Goal: Task Accomplishment & Management: Use online tool/utility

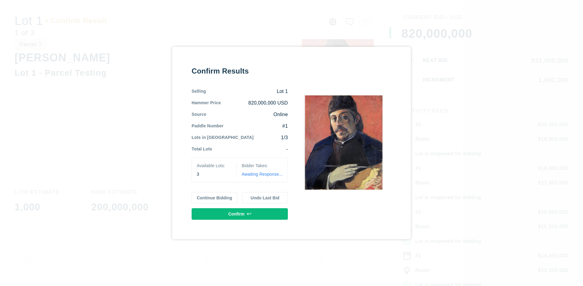
click at [215, 197] on button "Continue Bidding" at bounding box center [215, 198] width 46 height 12
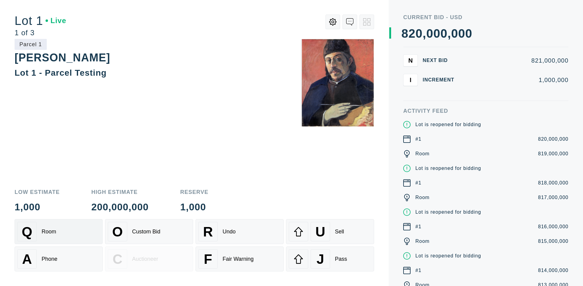
click at [59, 231] on div "Q Room" at bounding box center [58, 231] width 83 height 19
